Goal: Transaction & Acquisition: Purchase product/service

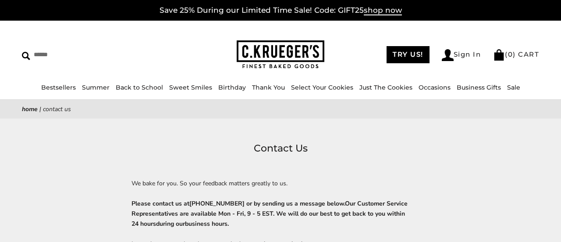
scroll to position [263, 0]
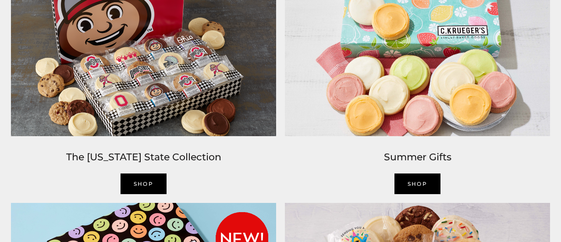
scroll to position [658, 0]
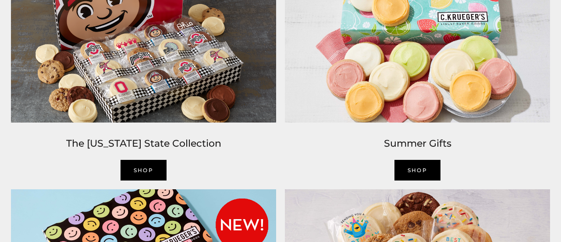
click at [414, 167] on link "SHOP" at bounding box center [417, 170] width 46 height 21
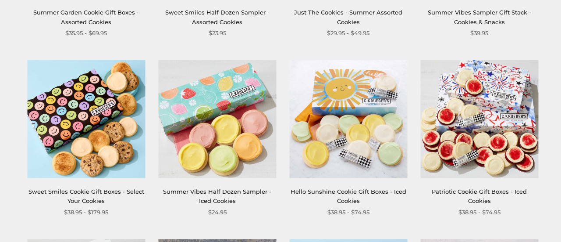
scroll to position [805, 0]
